Goal: Task Accomplishment & Management: Use online tool/utility

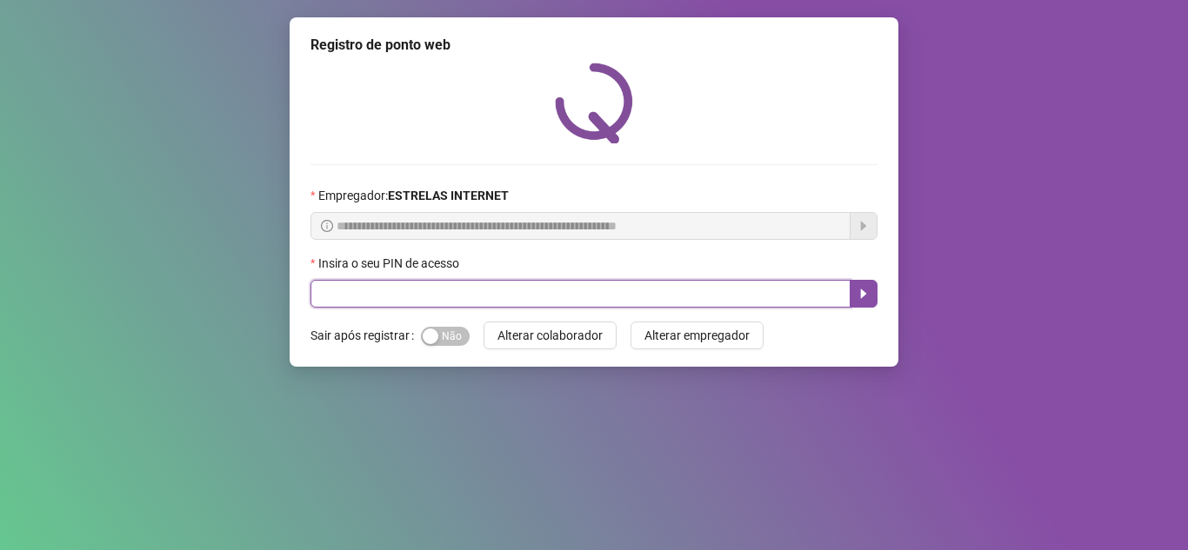
click at [455, 299] on input "text" at bounding box center [580, 294] width 540 height 28
type input "*****"
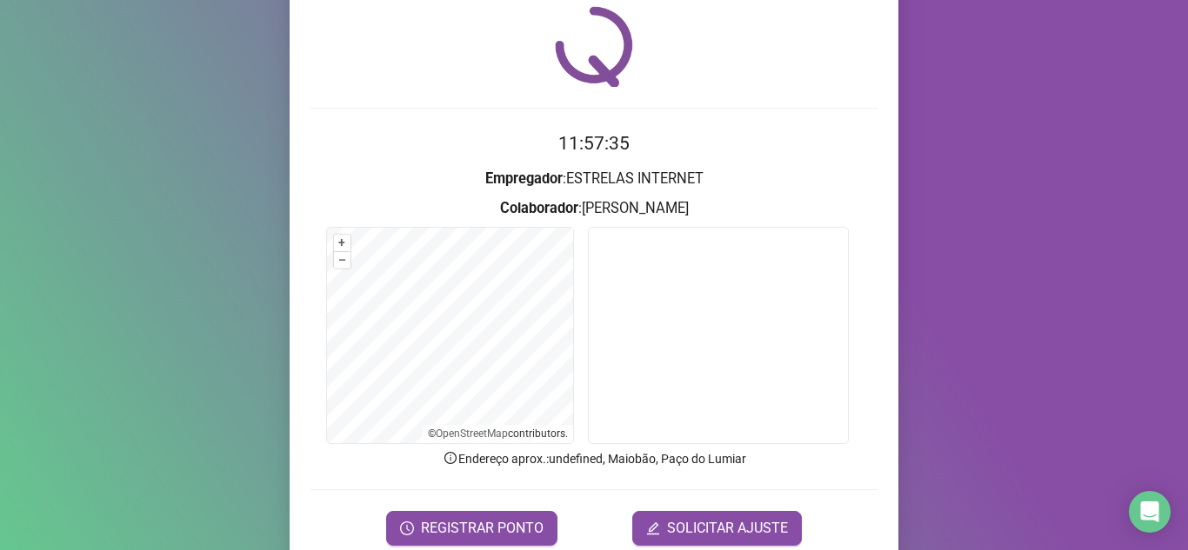
scroll to position [87, 0]
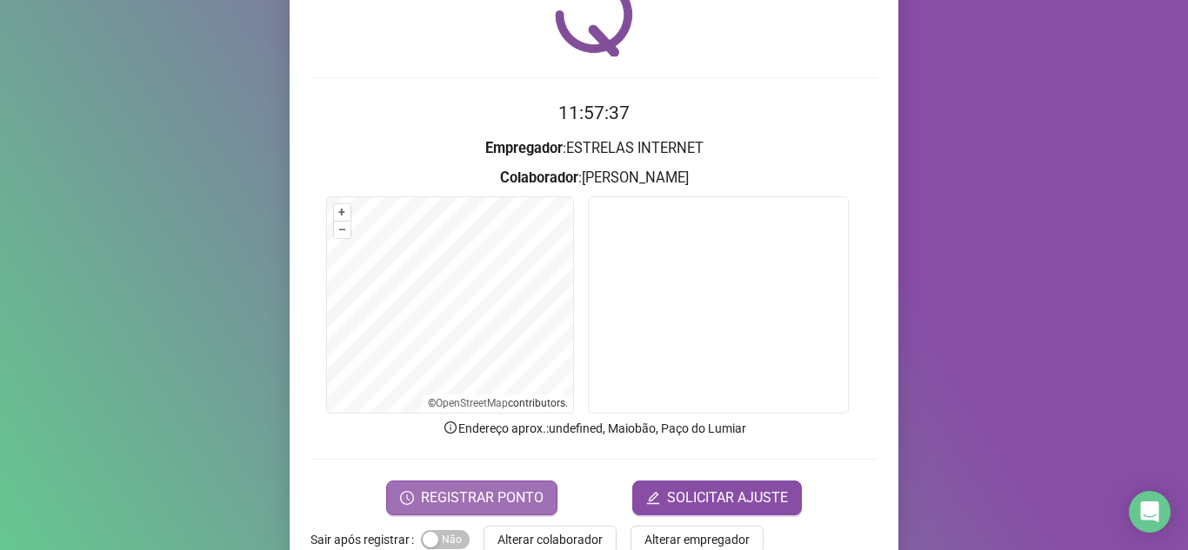
click at [495, 502] on span "REGISTRAR PONTO" at bounding box center [482, 498] width 123 height 21
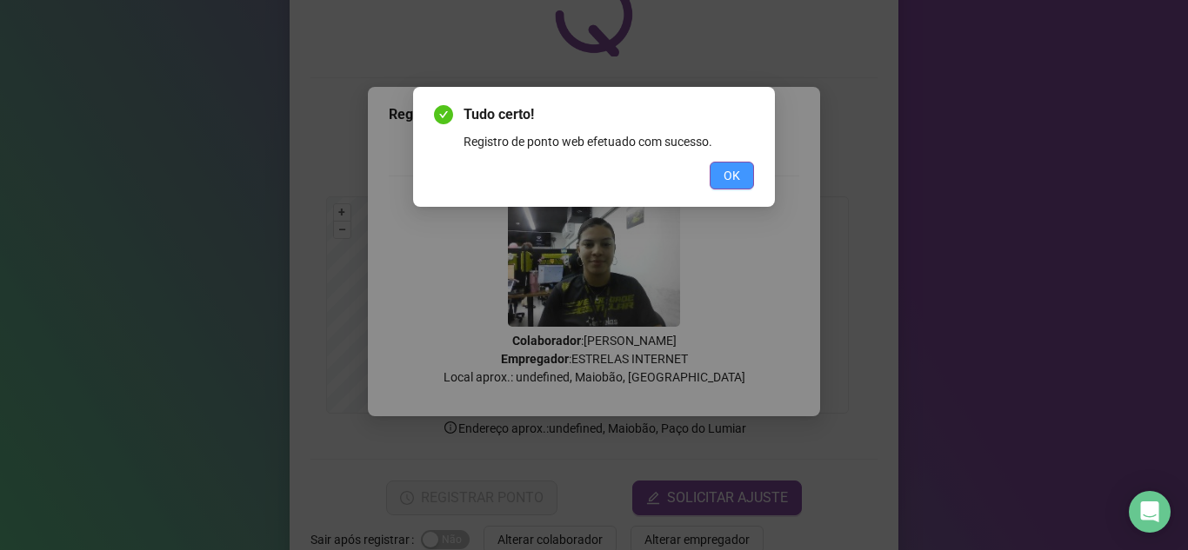
click at [742, 178] on button "OK" at bounding box center [731, 176] width 44 height 28
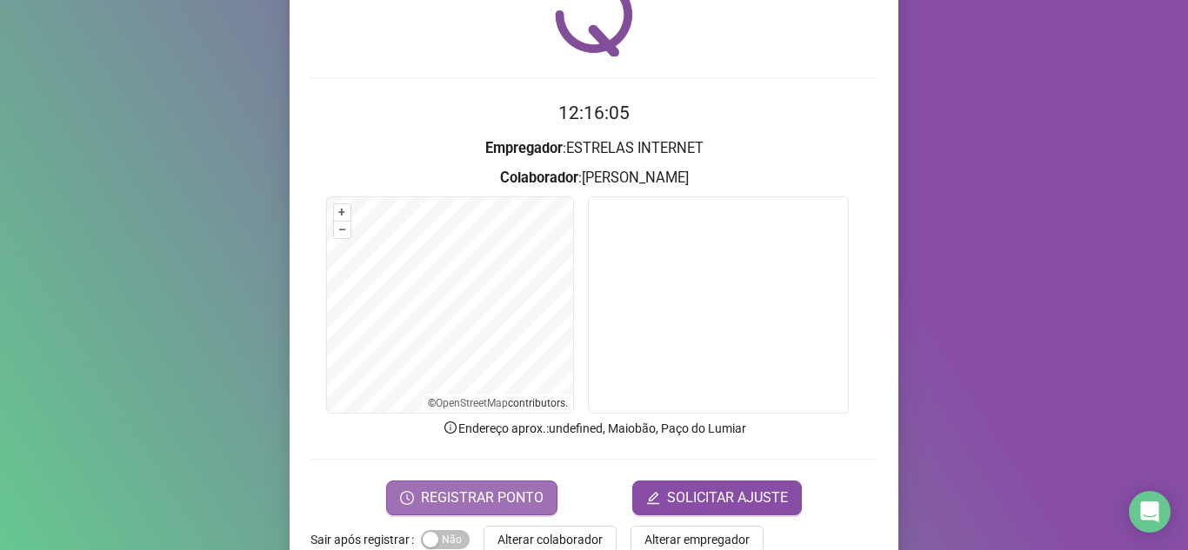
click at [496, 498] on span "REGISTRAR PONTO" at bounding box center [482, 498] width 123 height 21
